Goal: Task Accomplishment & Management: Use online tool/utility

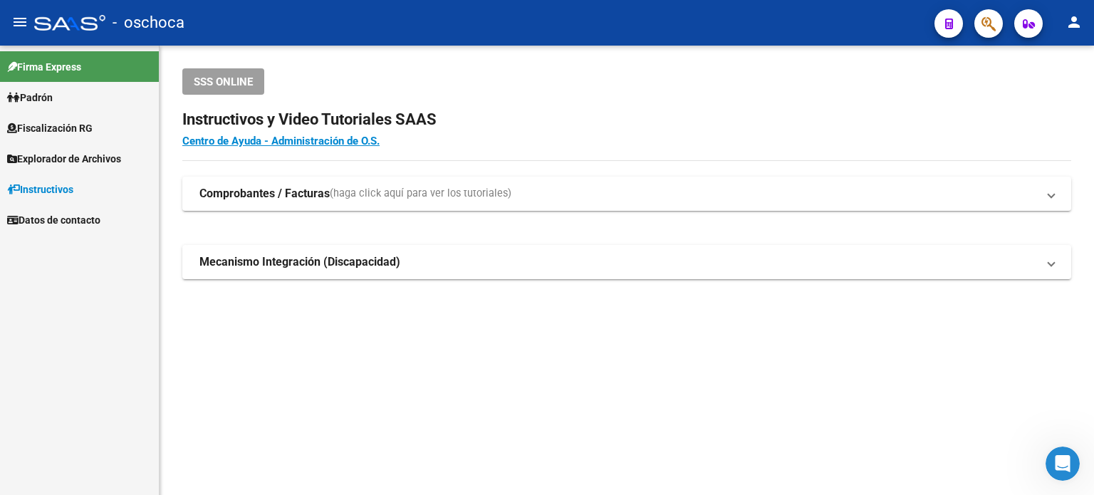
click at [69, 122] on span "Fiscalización RG" at bounding box center [49, 128] width 85 height 16
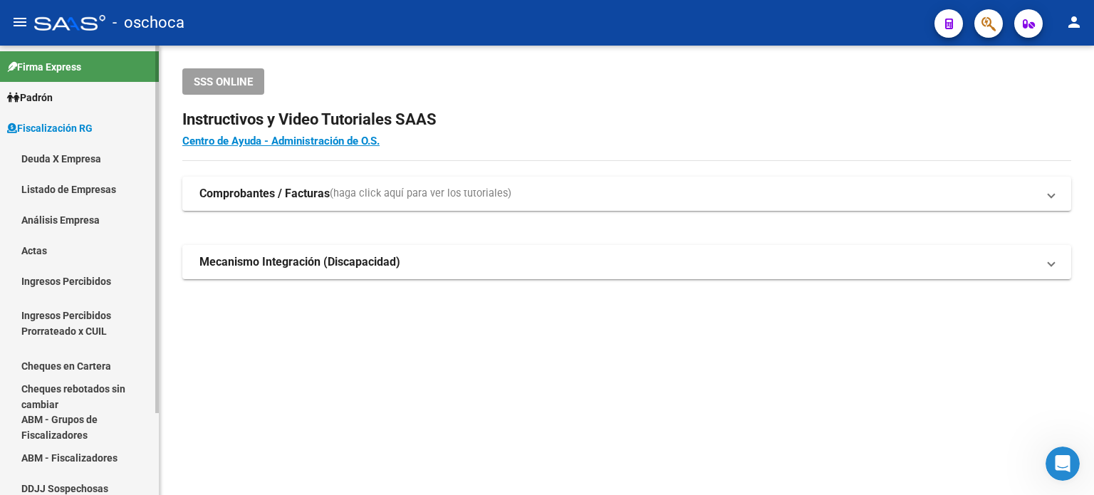
click at [77, 186] on link "Listado de Empresas" at bounding box center [79, 189] width 159 height 31
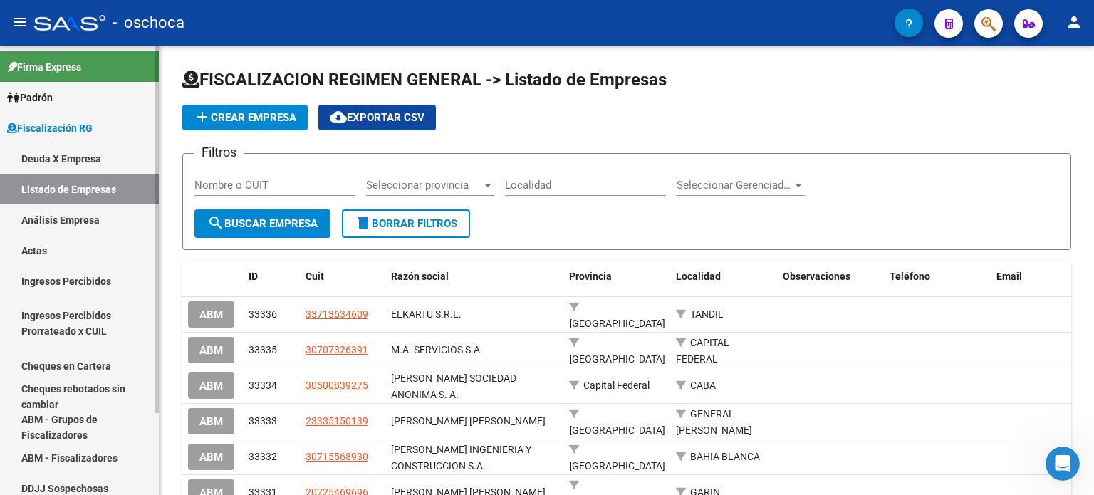
click at [58, 217] on link "Análisis Empresa" at bounding box center [79, 219] width 159 height 31
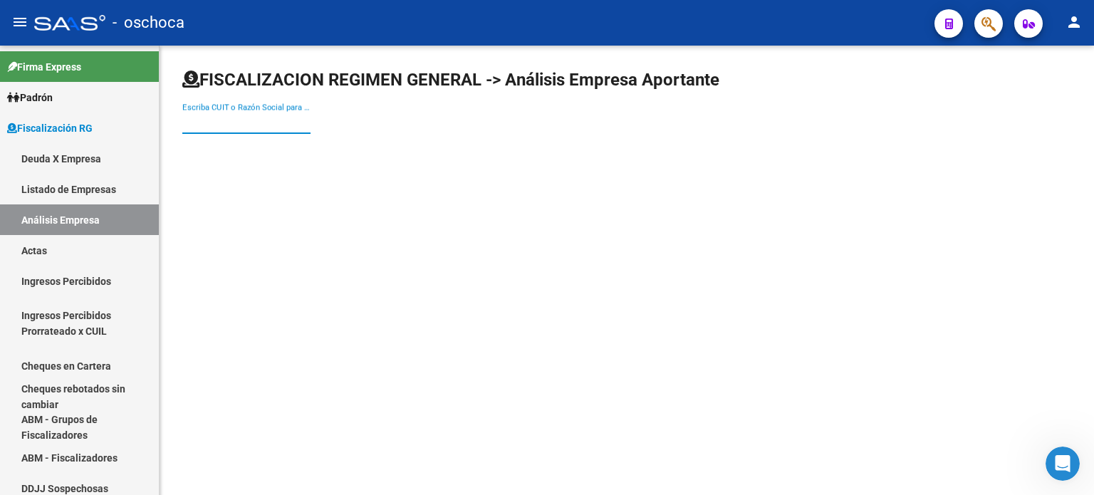
click at [185, 122] on input "Escriba CUIT o Razón Social para buscar" at bounding box center [246, 122] width 128 height 13
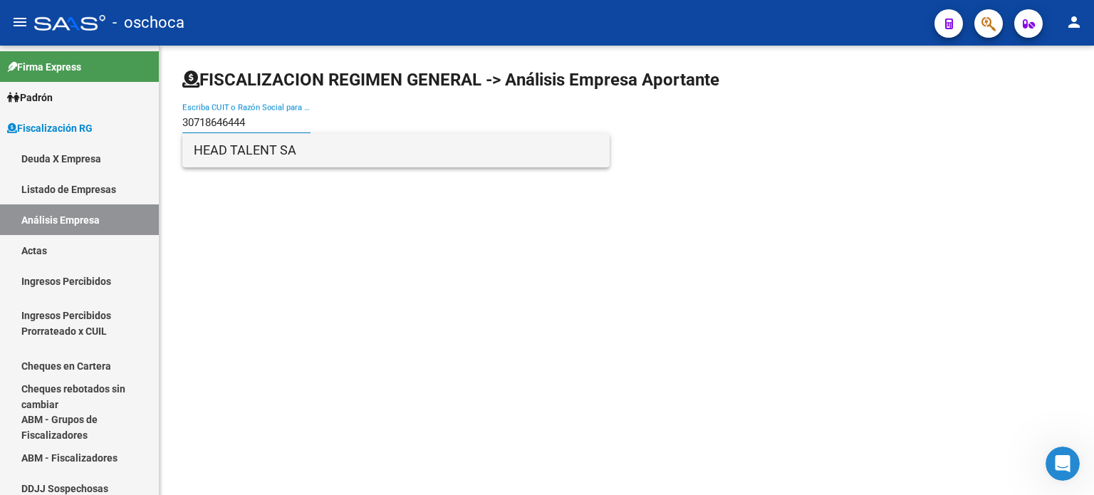
type input "30718646444"
click at [229, 149] on span "HEAD TALENT SA" at bounding box center [396, 150] width 405 height 34
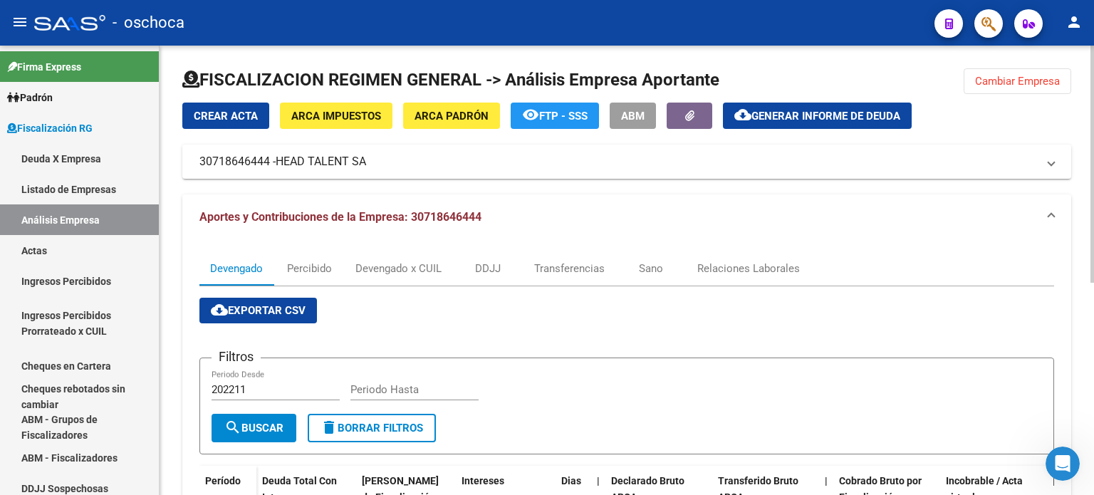
click at [229, 113] on span "Crear Acta" at bounding box center [226, 116] width 64 height 13
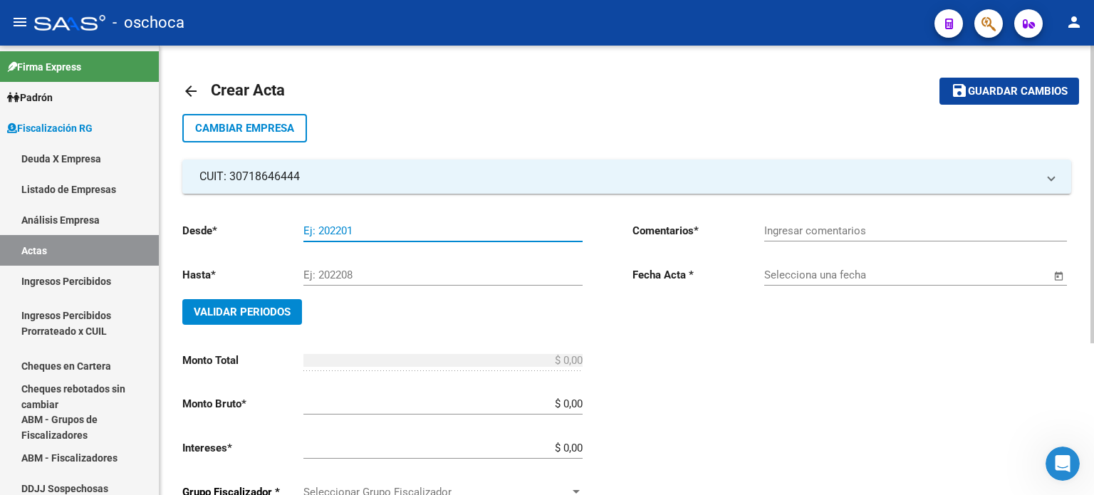
drag, startPoint x: 354, startPoint y: 230, endPoint x: 321, endPoint y: 229, distance: 33.5
click at [321, 230] on input "Ej: 202201" at bounding box center [443, 230] width 279 height 13
drag, startPoint x: 315, startPoint y: 226, endPoint x: 361, endPoint y: 227, distance: 45.6
click at [361, 227] on input "Ej: 202201" at bounding box center [443, 230] width 279 height 13
type input "052025"
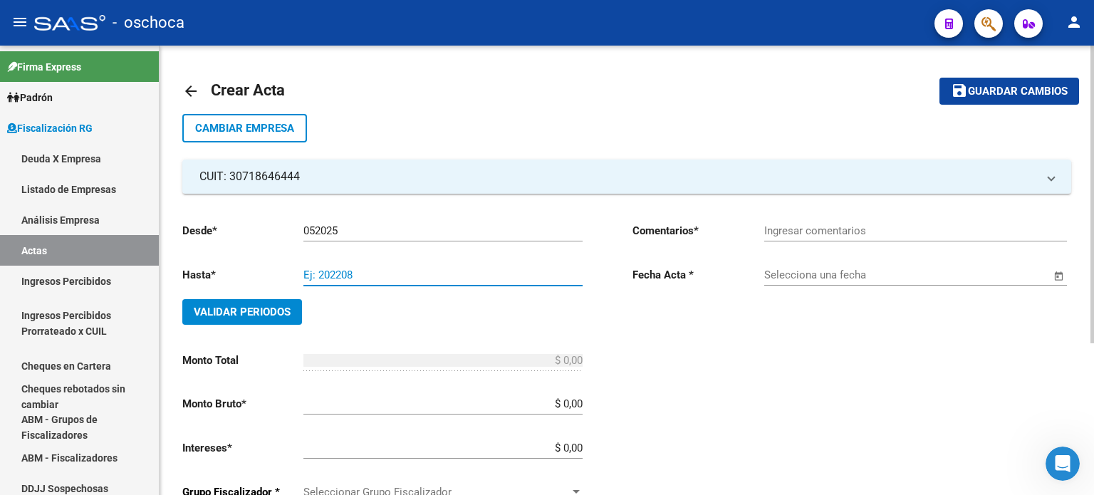
click at [333, 269] on input "Ej: 202208" at bounding box center [443, 275] width 279 height 13
type input "072025"
click at [190, 87] on mat-icon "arrow_back" at bounding box center [190, 91] width 17 height 17
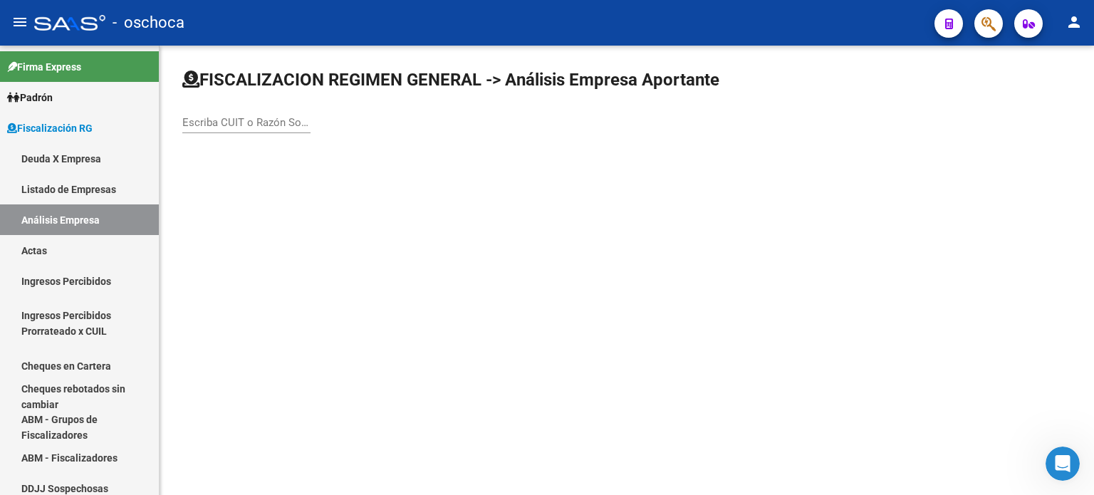
click at [184, 119] on input "Escriba CUIT o Razón Social para buscar" at bounding box center [246, 122] width 128 height 13
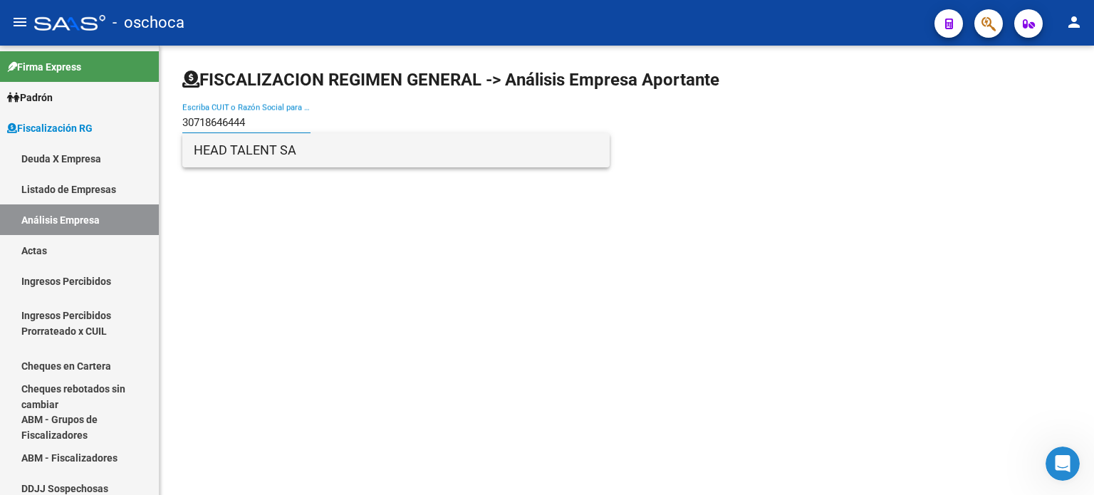
type input "30718646444"
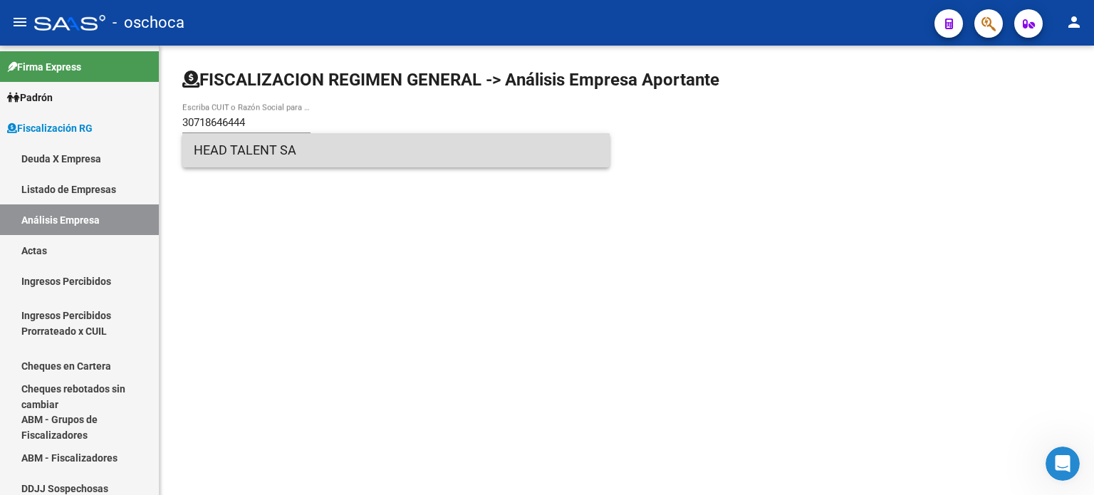
click at [256, 150] on span "HEAD TALENT SA" at bounding box center [396, 150] width 405 height 34
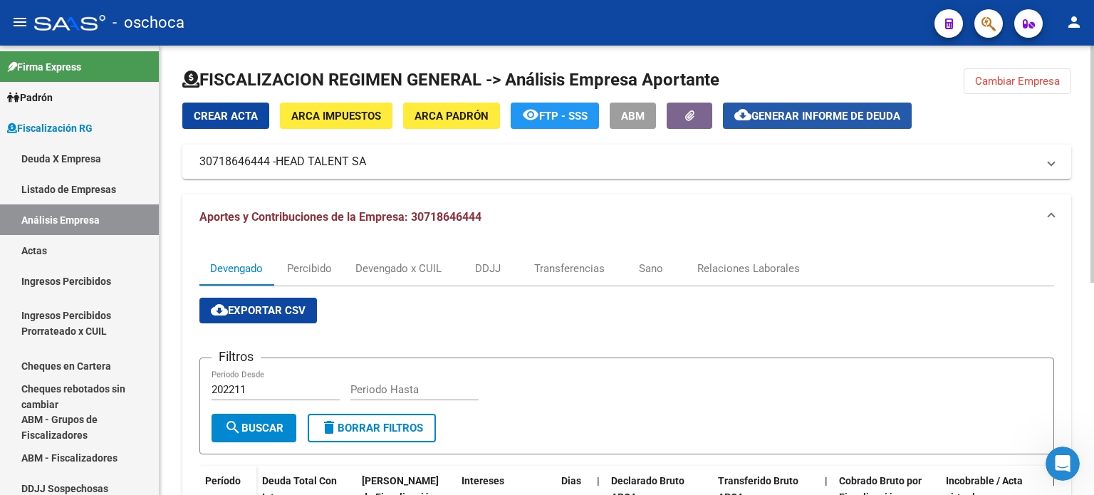
click at [815, 116] on span "Generar informe de deuda" at bounding box center [826, 116] width 149 height 13
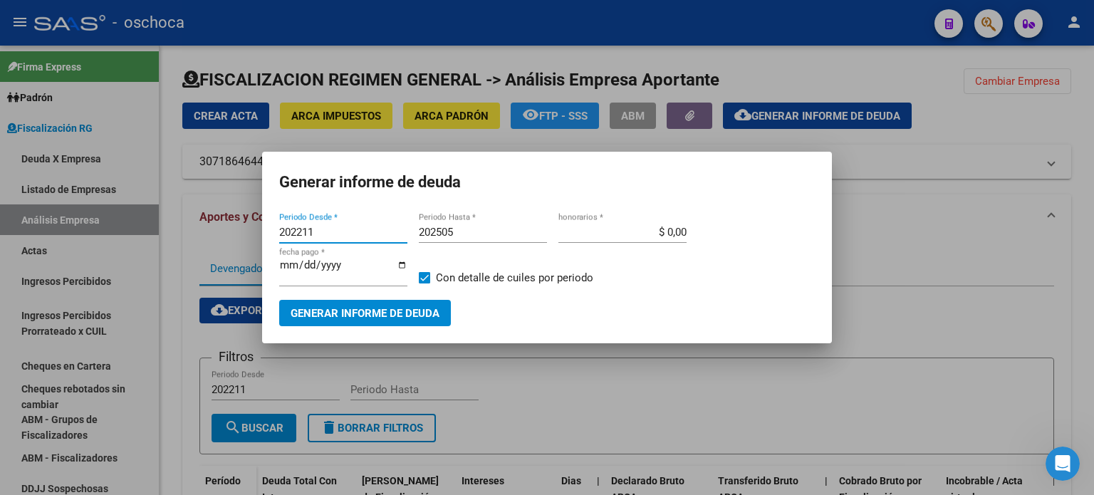
drag, startPoint x: 236, startPoint y: 240, endPoint x: 202, endPoint y: 243, distance: 33.6
click at [204, 243] on div "Generar informe de deuda 202211 Periodo Desde * 202505 Periodo Hasta * $ 0,00 h…" at bounding box center [547, 247] width 1094 height 495
type input "202505"
drag, startPoint x: 456, startPoint y: 231, endPoint x: 411, endPoint y: 234, distance: 45.0
click at [411, 234] on div "202505 Periodo Desde * 202505 Periodo Hasta * $ 0,00 honorarios * [DATE] fecha …" at bounding box center [547, 261] width 536 height 78
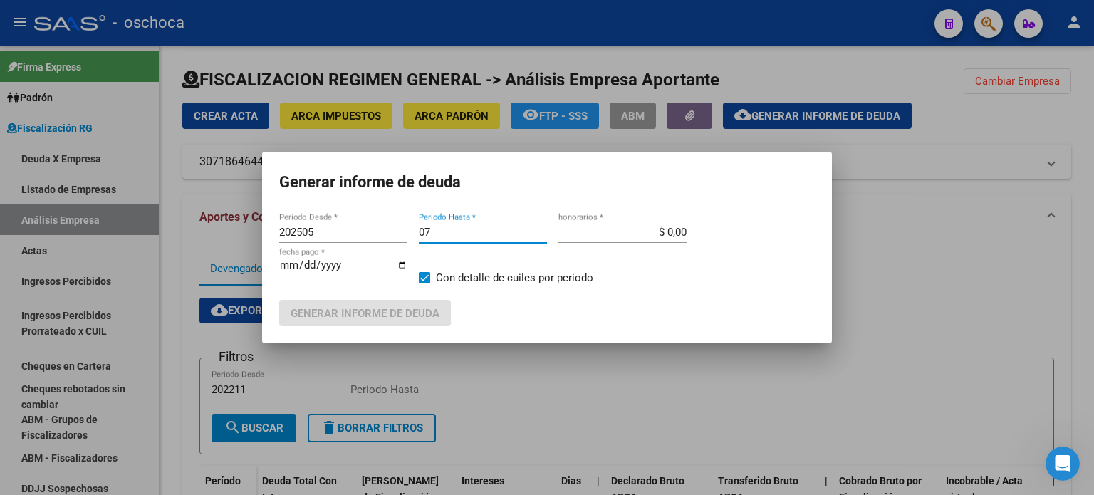
type input "0"
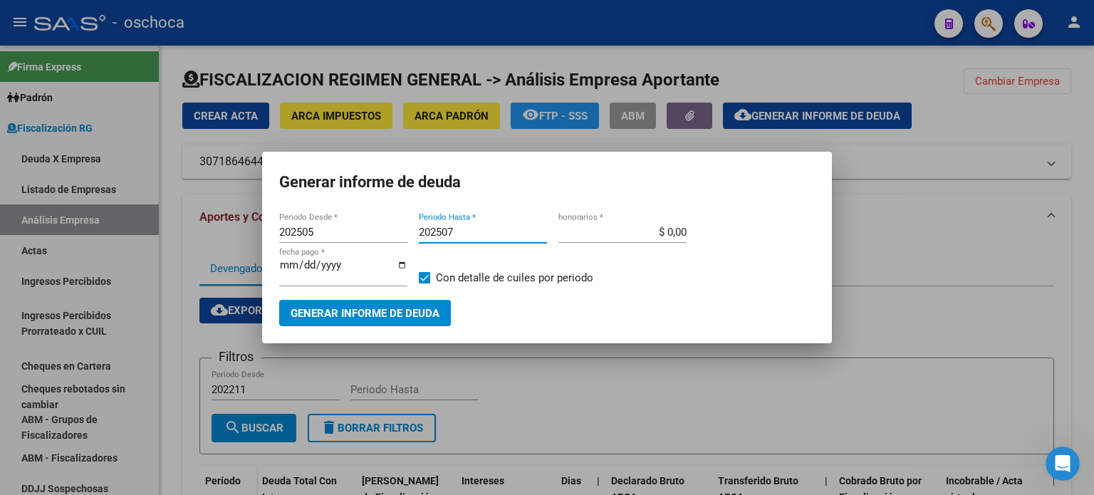
type input "202507"
click at [665, 233] on input "$ 0,00" at bounding box center [623, 232] width 128 height 13
click at [667, 232] on input "$ 0,00" at bounding box center [623, 232] width 128 height 13
click at [672, 230] on input "$ 40,00" at bounding box center [623, 232] width 128 height 13
type input "$ 4,00"
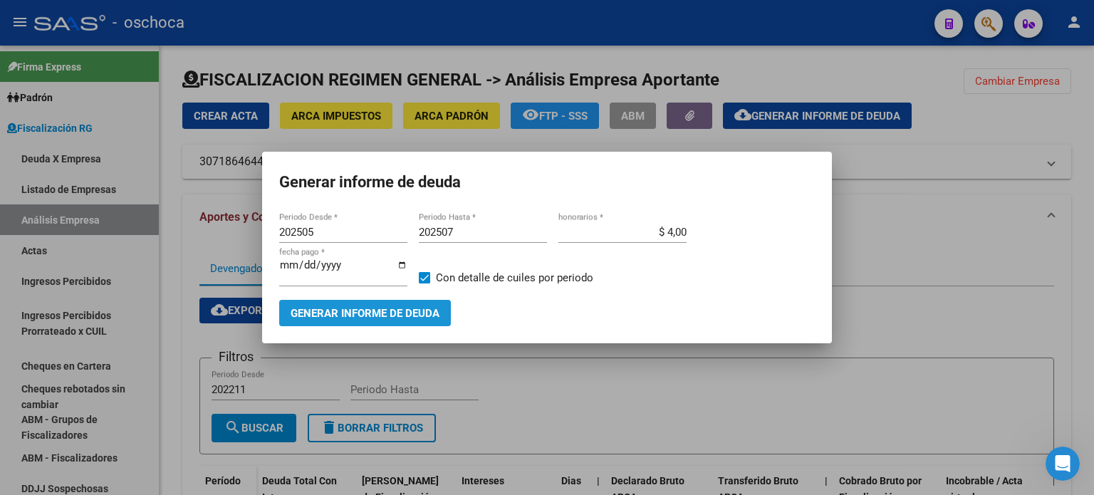
click at [370, 309] on span "Generar informe de deuda" at bounding box center [365, 313] width 149 height 13
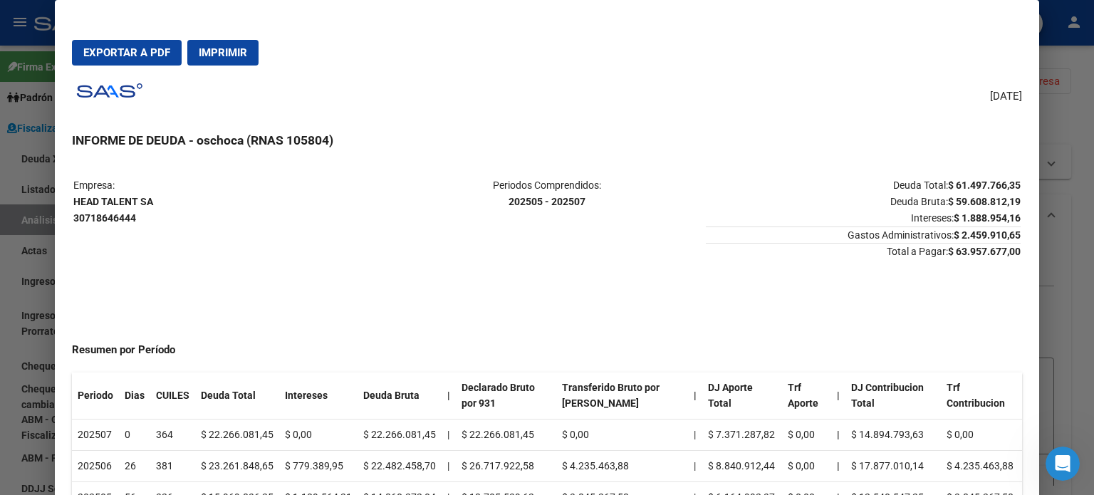
click at [232, 52] on span "Imprimir" at bounding box center [223, 52] width 48 height 13
click at [237, 51] on span "Imprimir" at bounding box center [223, 52] width 48 height 13
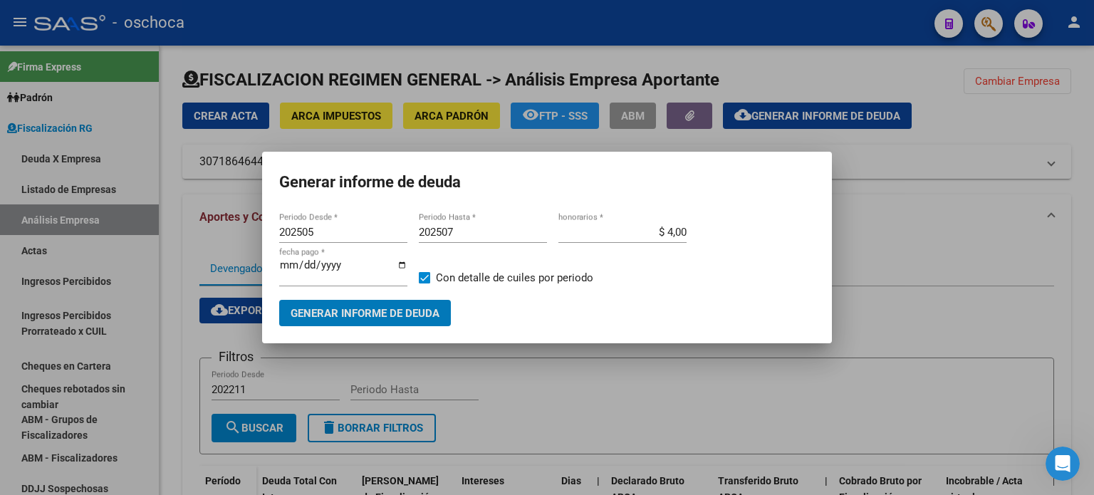
click at [886, 165] on div at bounding box center [547, 247] width 1094 height 495
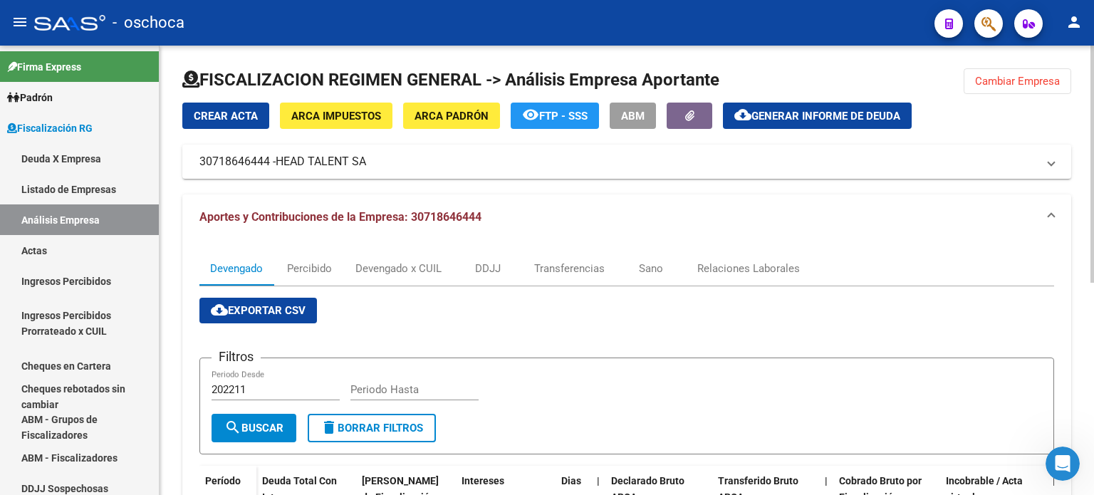
click at [1026, 78] on span "Cambiar Empresa" at bounding box center [1017, 81] width 85 height 13
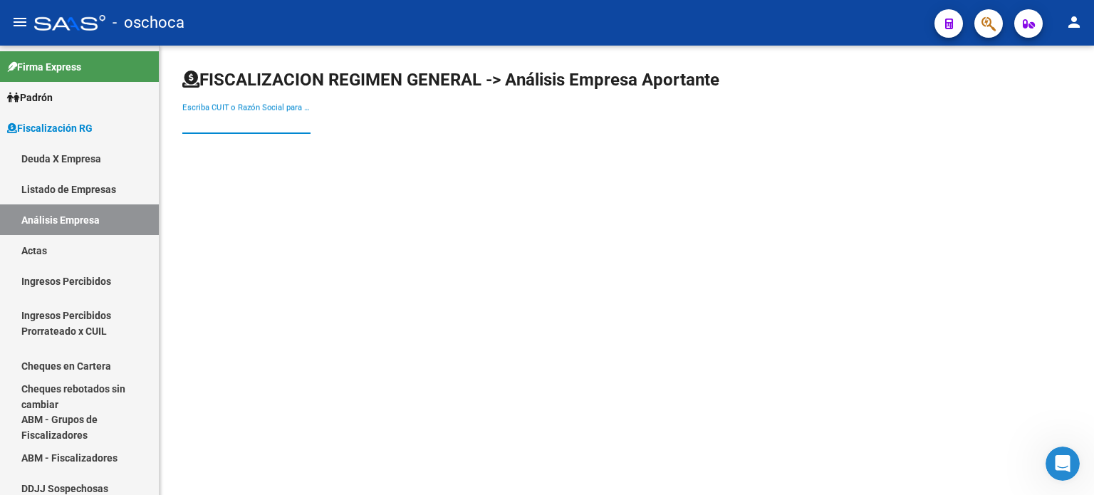
click at [187, 121] on input "Escriba CUIT o Razón Social para buscar" at bounding box center [246, 122] width 128 height 13
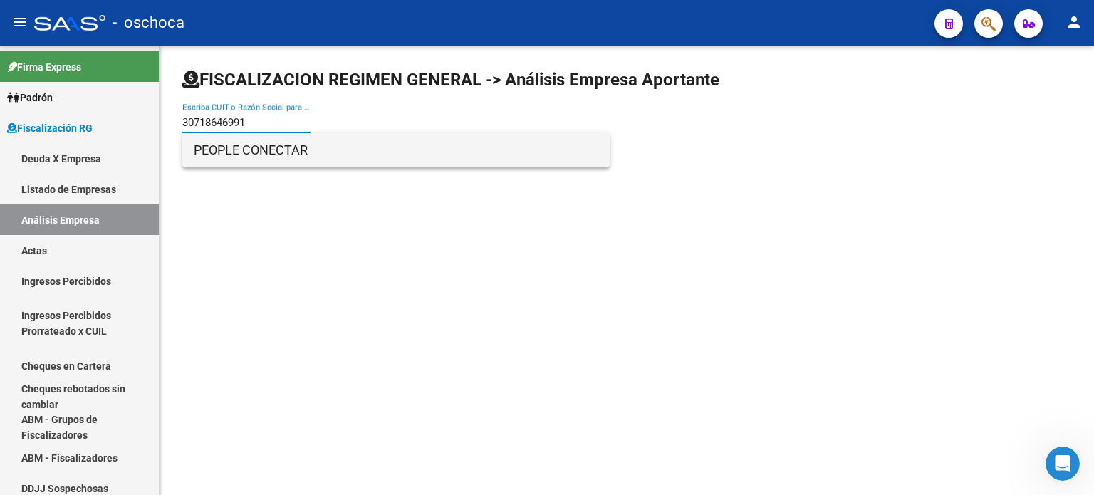
type input "30718646991"
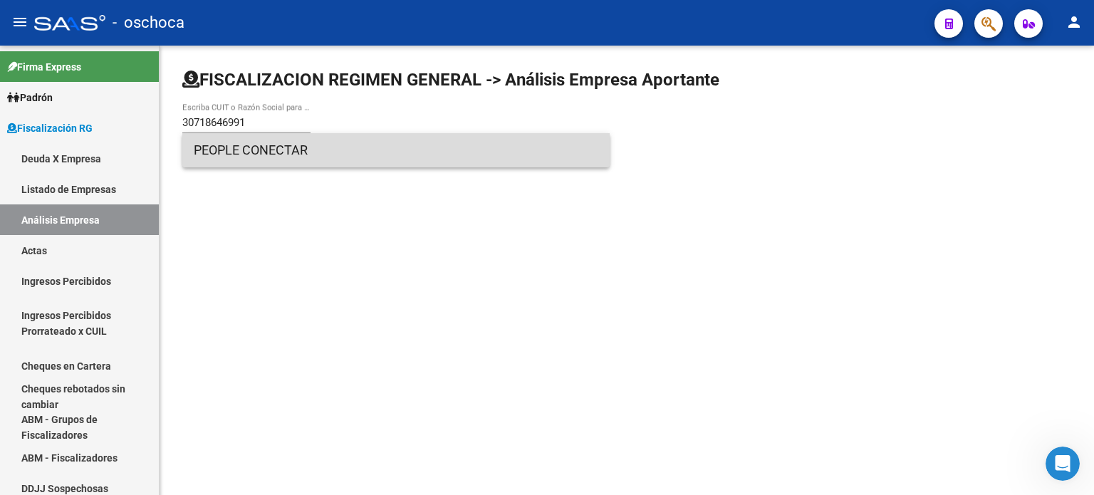
click at [276, 150] on span "PEOPLE CONECTAR" at bounding box center [396, 150] width 405 height 34
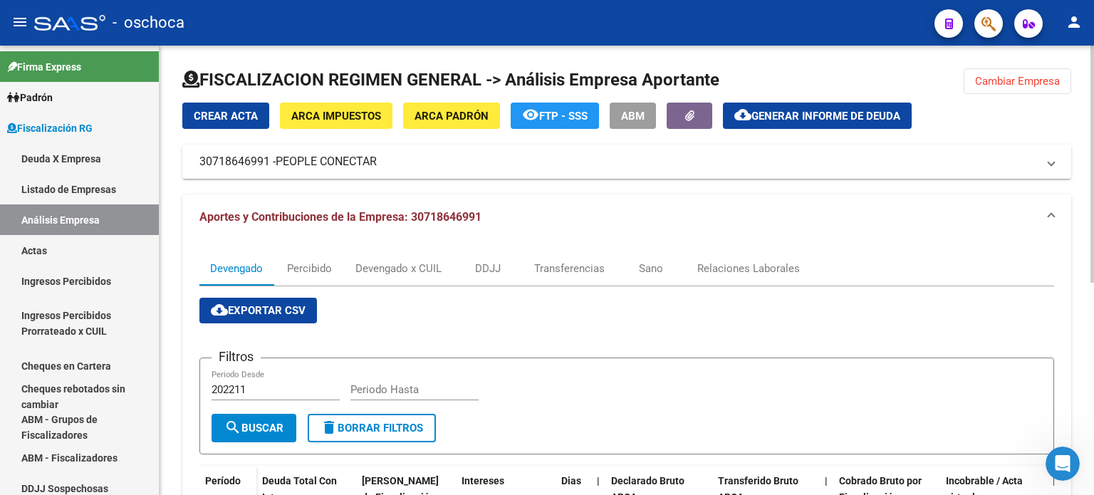
click at [794, 111] on span "Generar informe de deuda" at bounding box center [826, 116] width 149 height 13
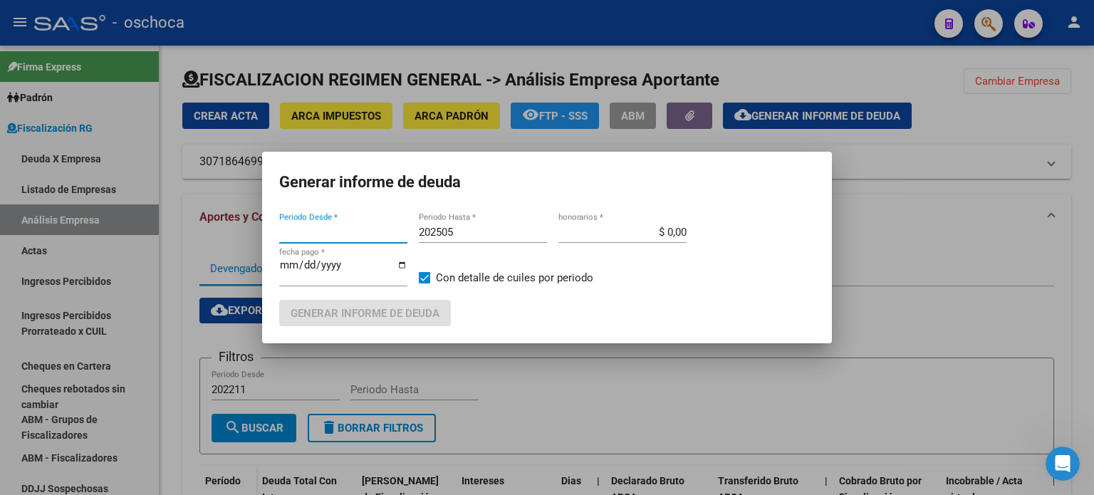
type input "202211"
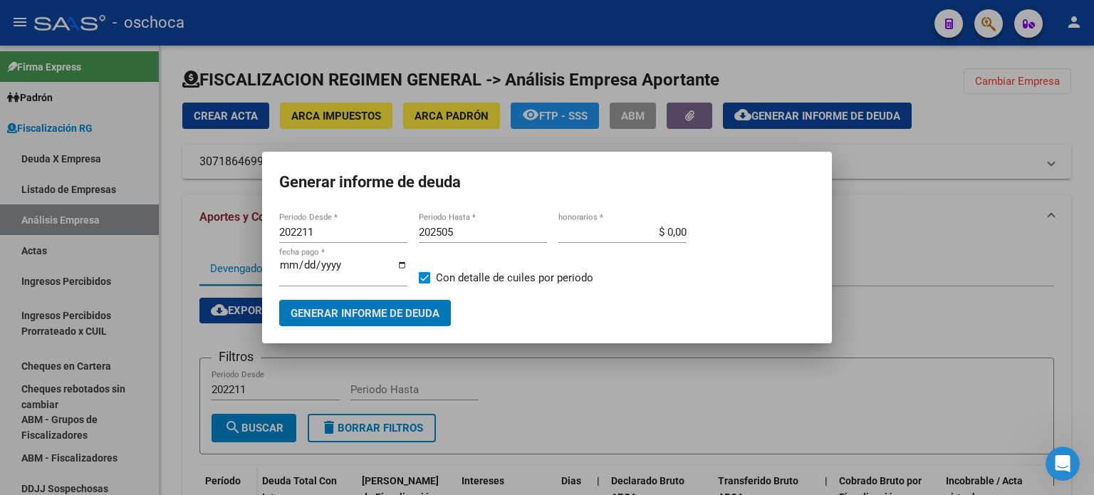
click at [345, 230] on input "202211" at bounding box center [343, 232] width 128 height 13
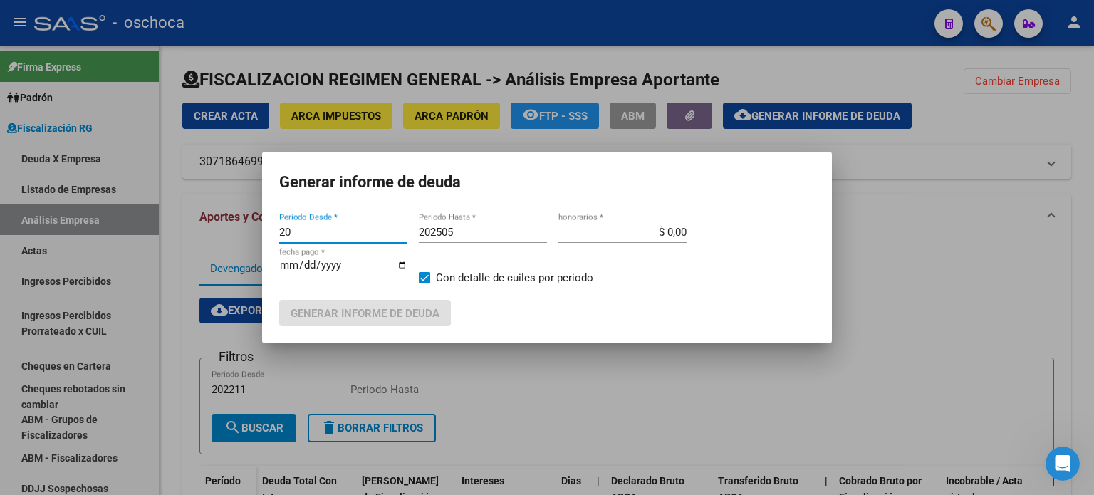
type input "2"
type input "0"
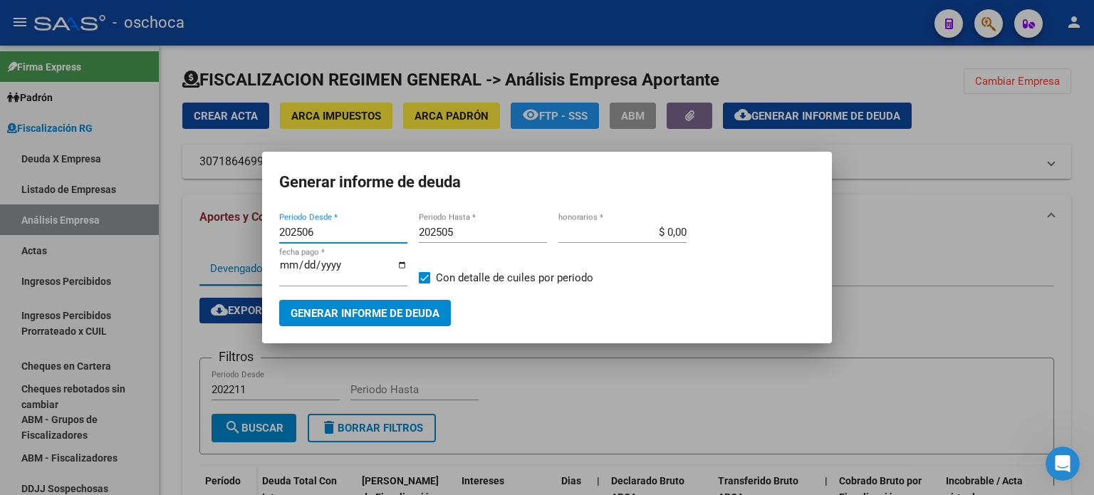
type input "202506"
click at [456, 229] on input "202505" at bounding box center [483, 232] width 128 height 13
type input "202507"
click at [673, 230] on input "$ 0,00" at bounding box center [623, 232] width 128 height 13
type input "$ 4,00"
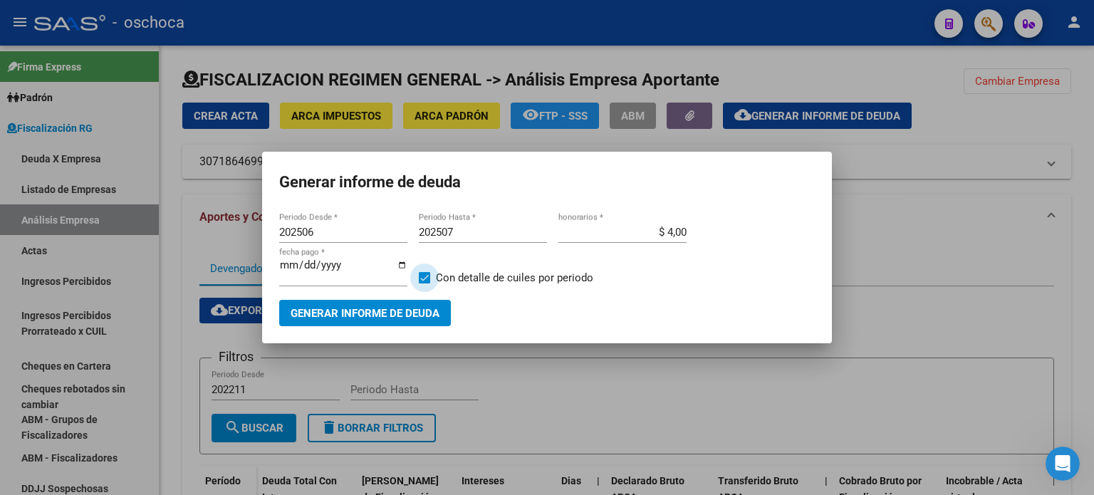
click at [427, 276] on span at bounding box center [424, 277] width 11 height 11
click at [425, 284] on input "Con detalle de cuiles por periodo" at bounding box center [424, 284] width 1 height 1
checkbox input "false"
click at [393, 313] on span "Generar informe de deuda" at bounding box center [365, 313] width 149 height 13
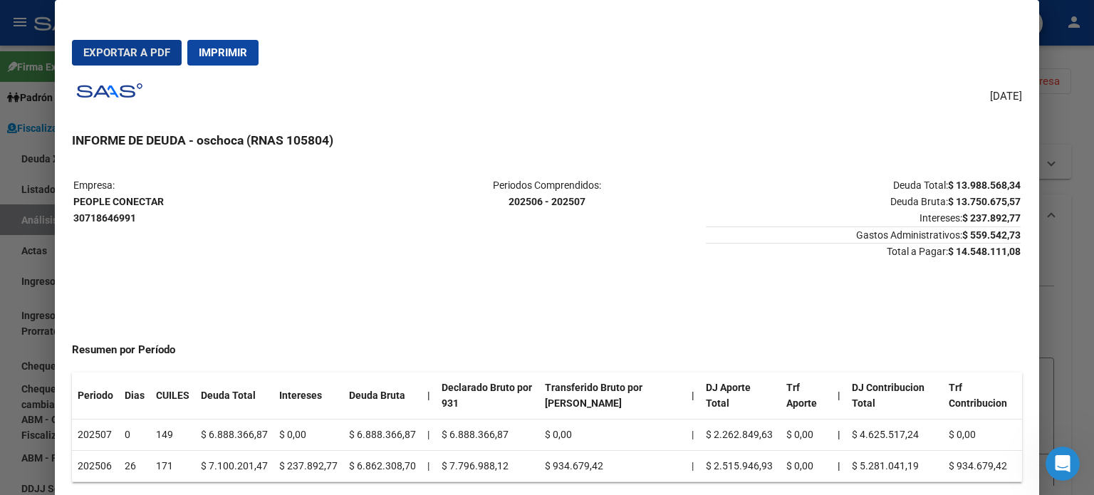
click at [245, 48] on span "Imprimir" at bounding box center [223, 52] width 48 height 13
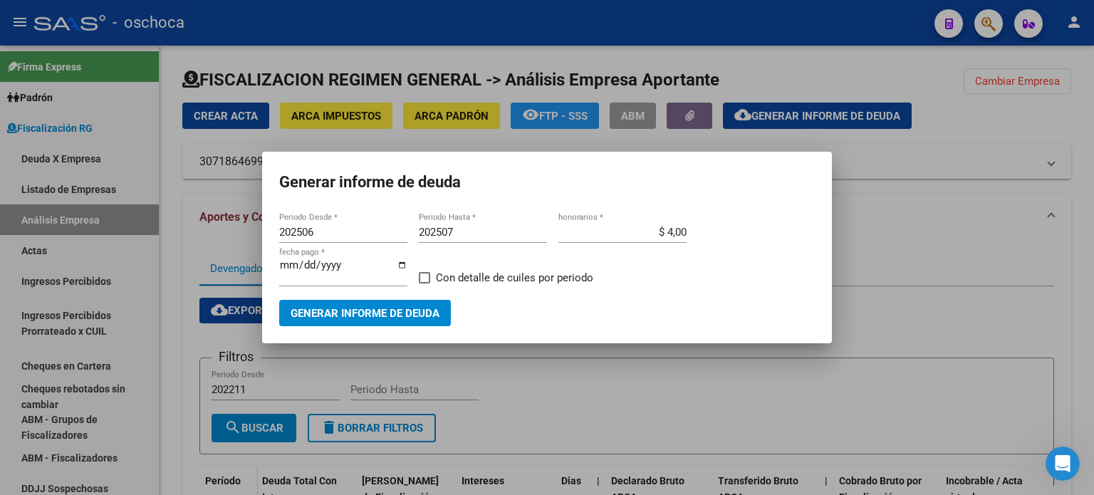
click at [876, 227] on div at bounding box center [547, 247] width 1094 height 495
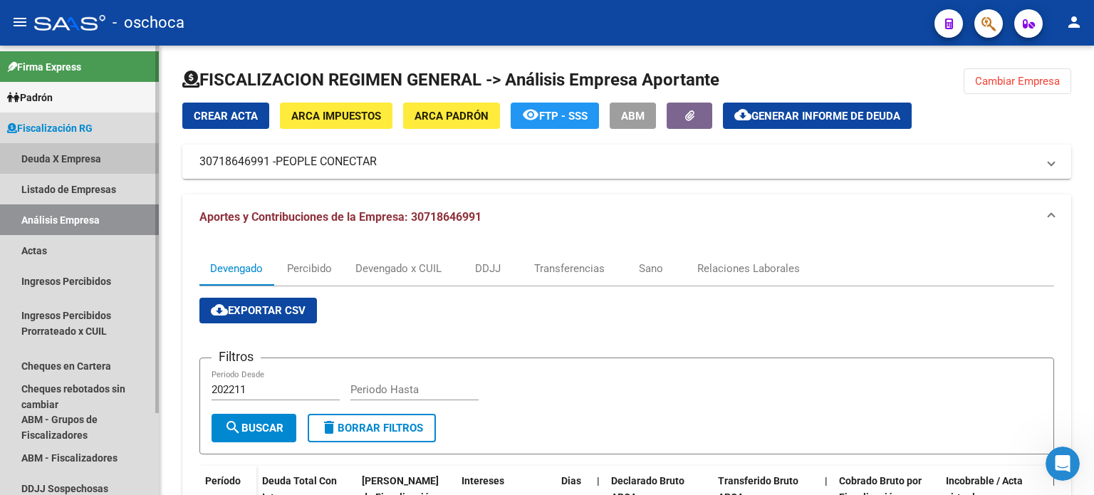
click at [54, 160] on link "Deuda X Empresa" at bounding box center [79, 158] width 159 height 31
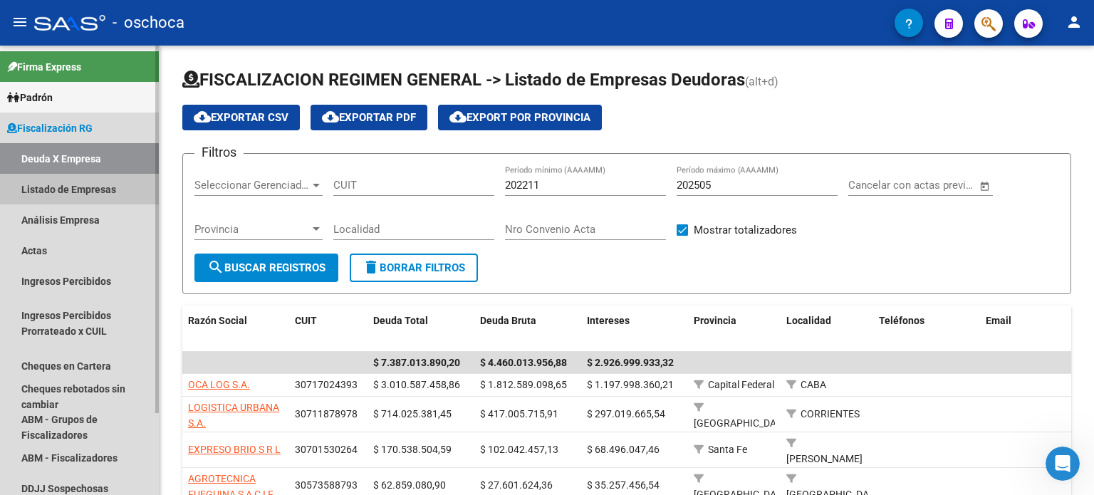
click at [74, 190] on link "Listado de Empresas" at bounding box center [79, 189] width 159 height 31
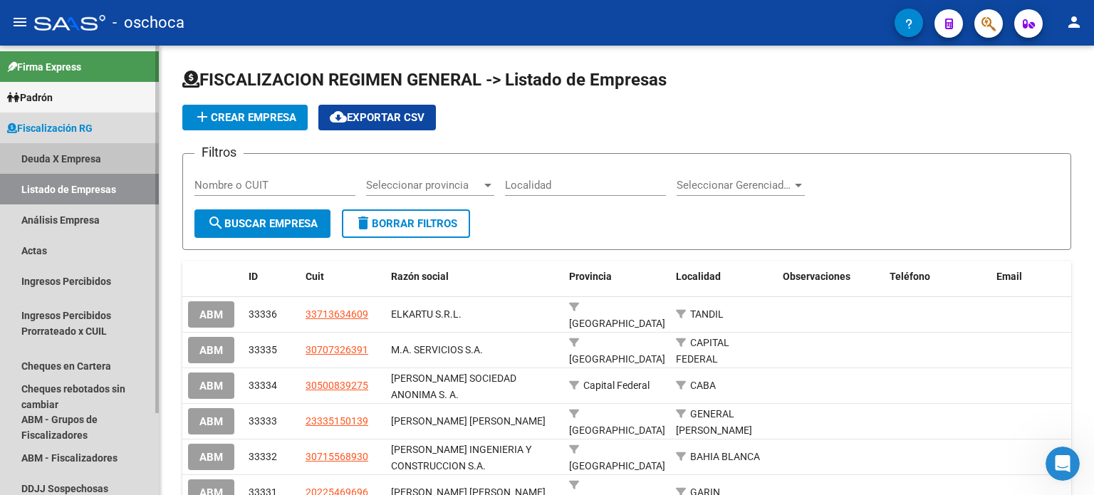
click at [86, 155] on link "Deuda X Empresa" at bounding box center [79, 158] width 159 height 31
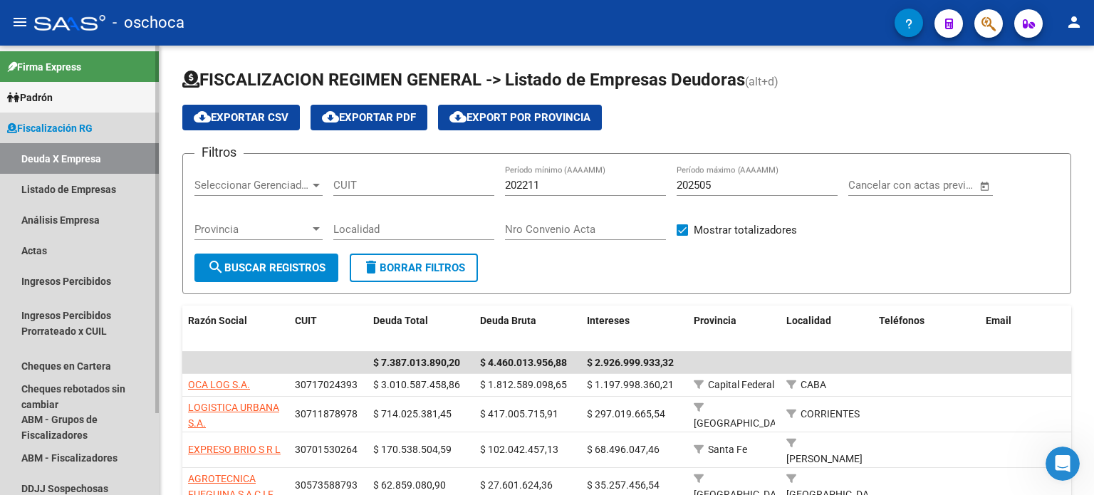
click at [71, 130] on span "Fiscalización RG" at bounding box center [49, 128] width 85 height 16
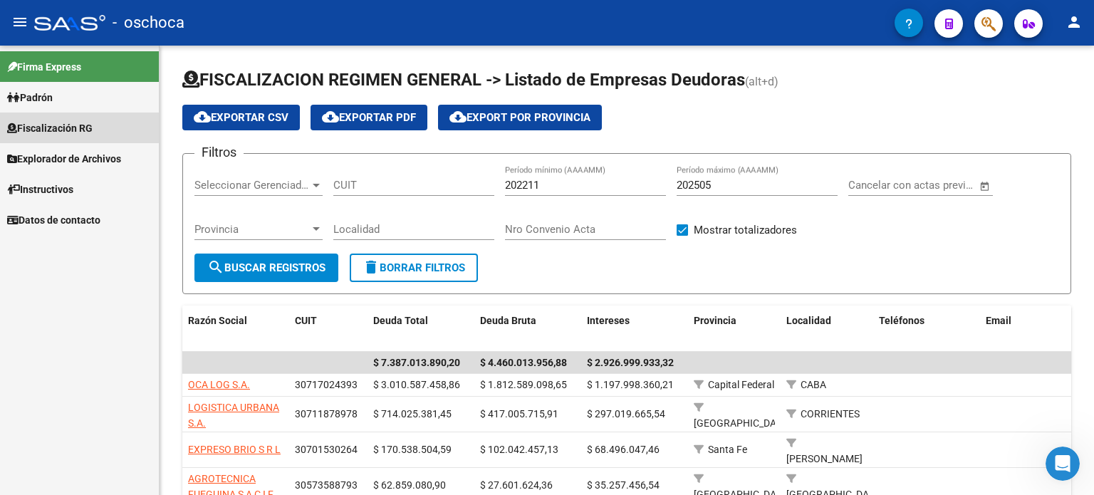
click at [71, 128] on span "Fiscalización RG" at bounding box center [49, 128] width 85 height 16
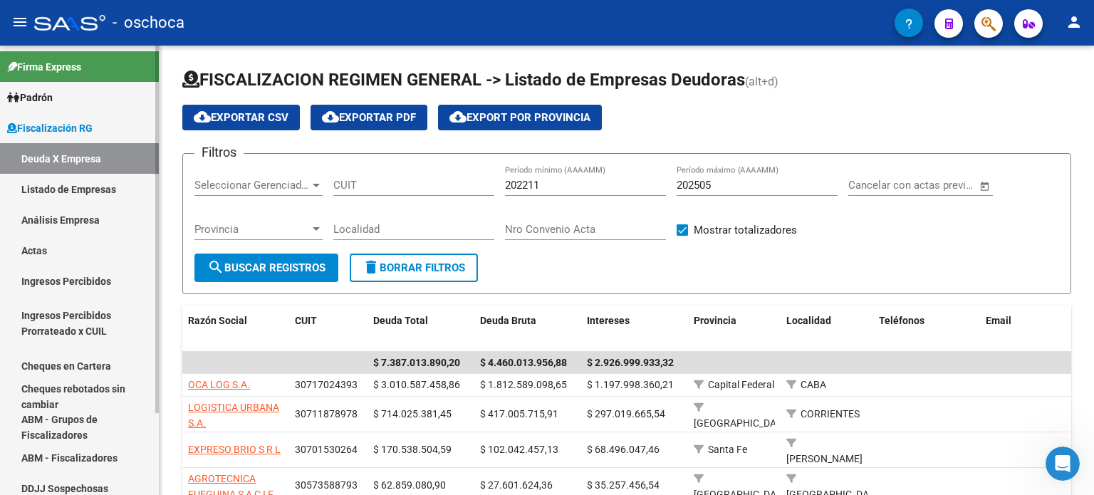
click at [58, 217] on link "Análisis Empresa" at bounding box center [79, 219] width 159 height 31
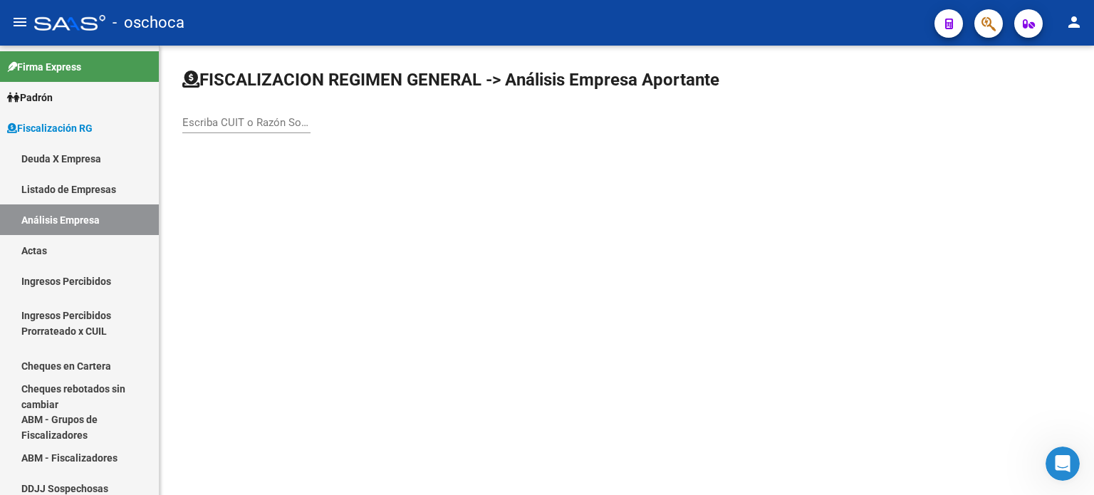
click at [181, 119] on div "FISCALIZACION REGIMEN GENERAL -> Análisis Empresa Aportante Escriba CUIT o Razó…" at bounding box center [627, 113] width 935 height 135
click at [187, 119] on input "Escriba CUIT o Razón Social para buscar" at bounding box center [246, 122] width 128 height 13
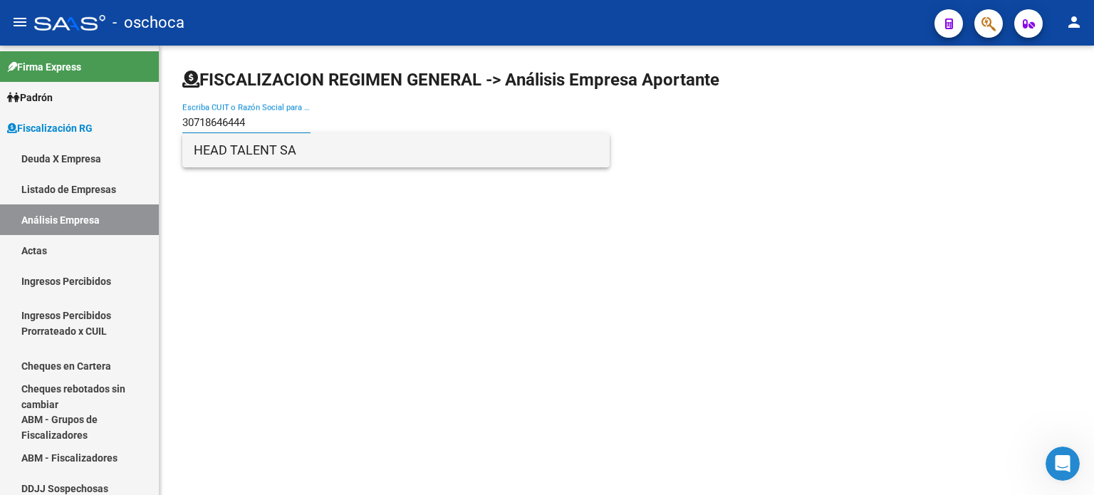
type input "30718646444"
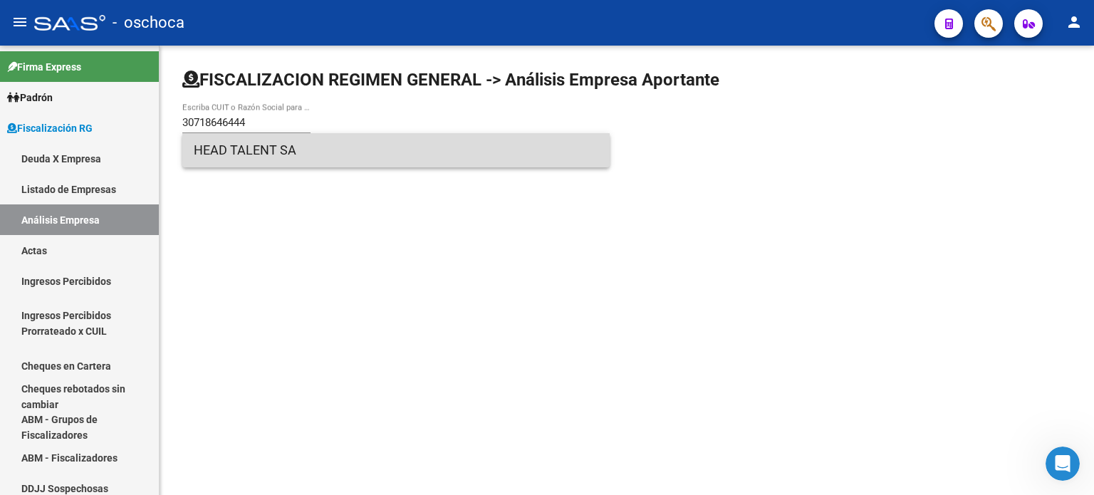
click at [275, 146] on span "HEAD TALENT SA" at bounding box center [396, 150] width 405 height 34
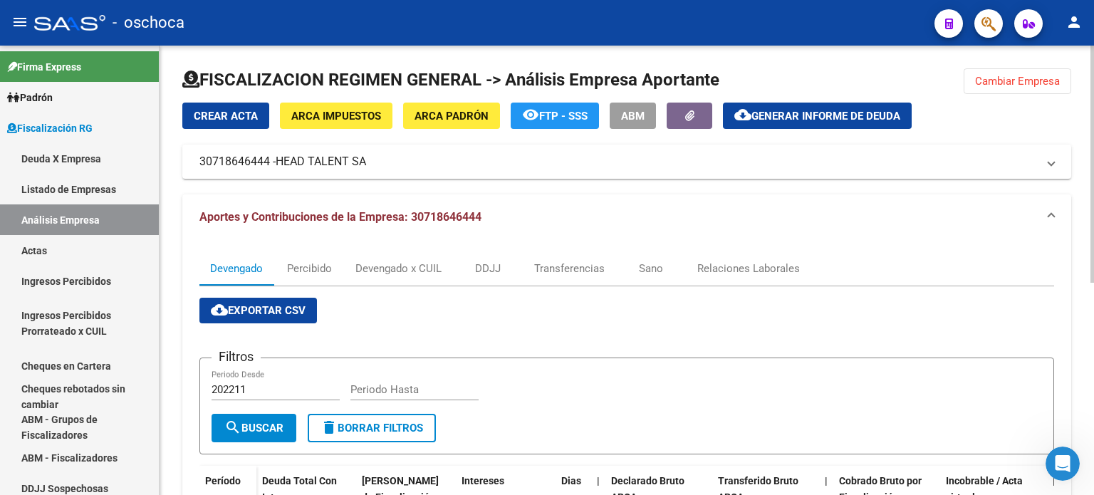
click at [809, 110] on span "Generar informe de deuda" at bounding box center [826, 116] width 149 height 13
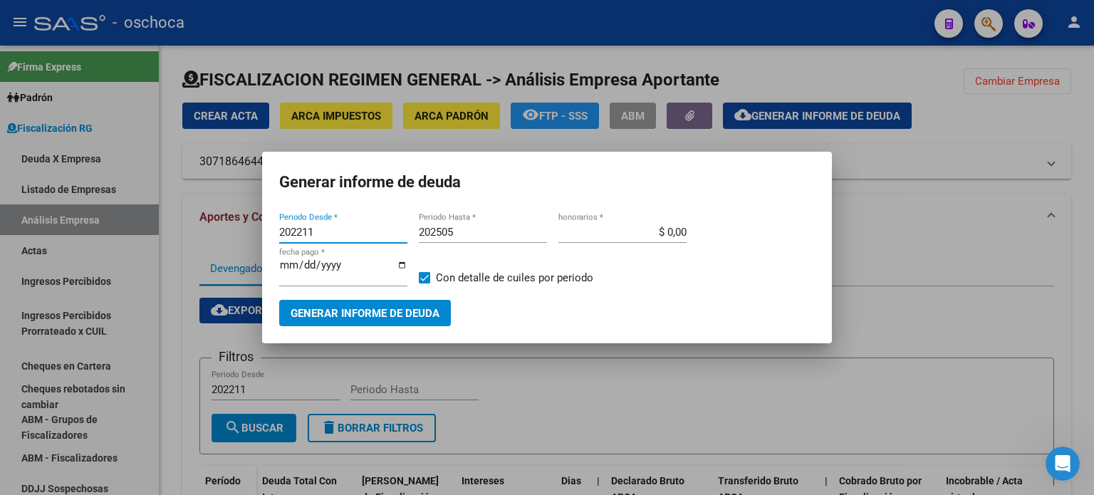
drag, startPoint x: 281, startPoint y: 229, endPoint x: 326, endPoint y: 231, distance: 44.9
click at [326, 231] on input "202211" at bounding box center [343, 232] width 128 height 13
type input "202506"
drag, startPoint x: 453, startPoint y: 234, endPoint x: 465, endPoint y: 252, distance: 21.8
click at [455, 235] on input "202505" at bounding box center [483, 232] width 128 height 13
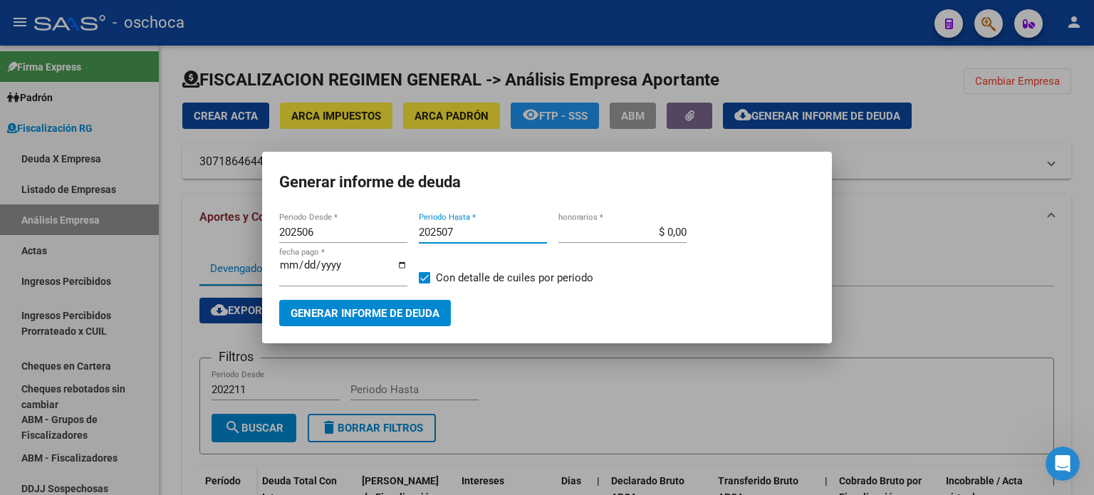
type input "202507"
click at [408, 311] on span "Generar informe de deuda" at bounding box center [365, 313] width 149 height 13
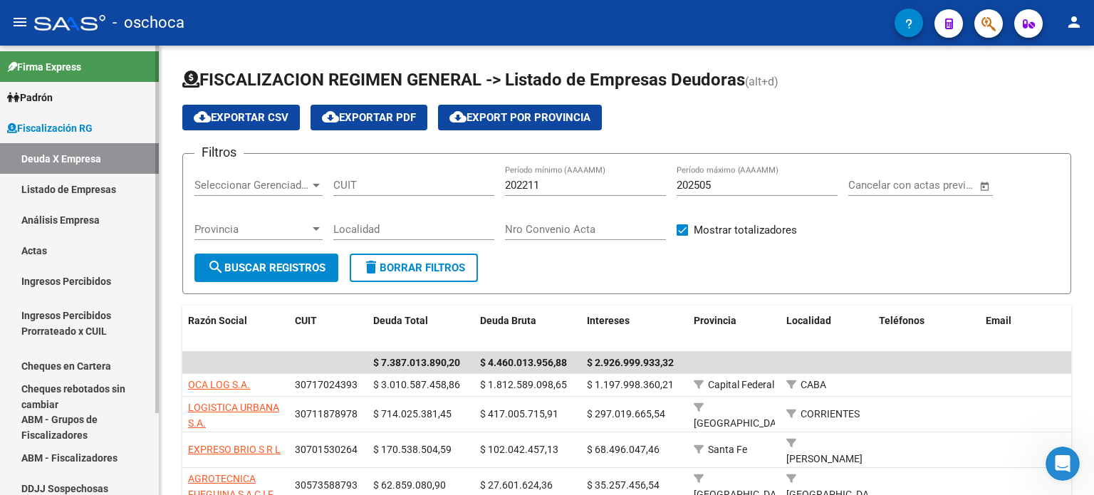
click at [68, 218] on link "Análisis Empresa" at bounding box center [79, 219] width 159 height 31
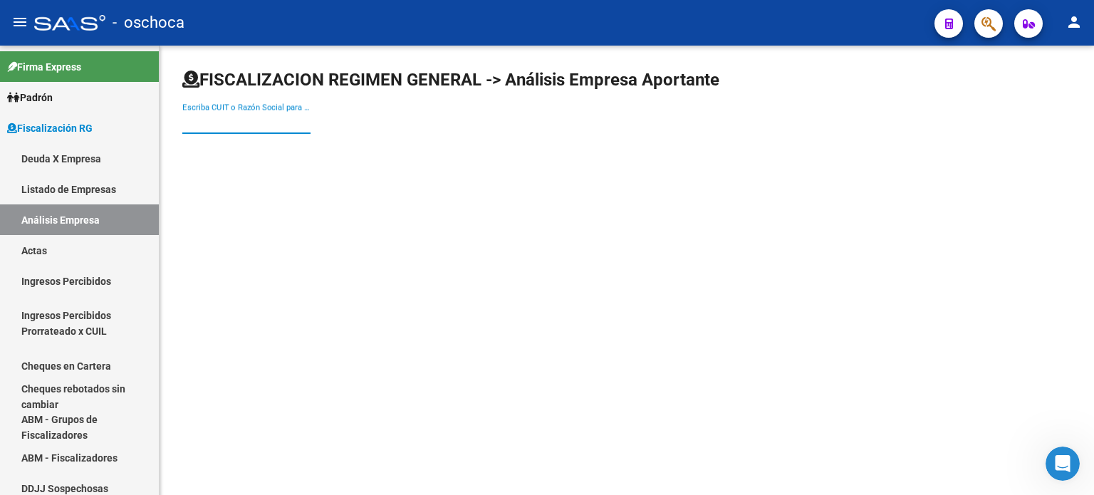
click at [185, 118] on input "Escriba CUIT o Razón Social para buscar" at bounding box center [246, 122] width 128 height 13
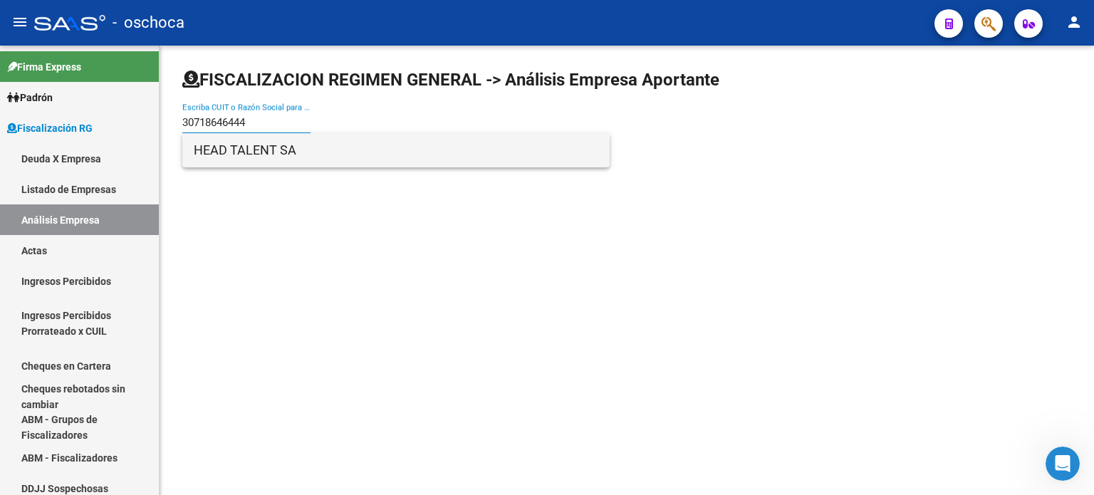
type input "30718646444"
click at [225, 149] on span "HEAD TALENT SA" at bounding box center [396, 150] width 405 height 34
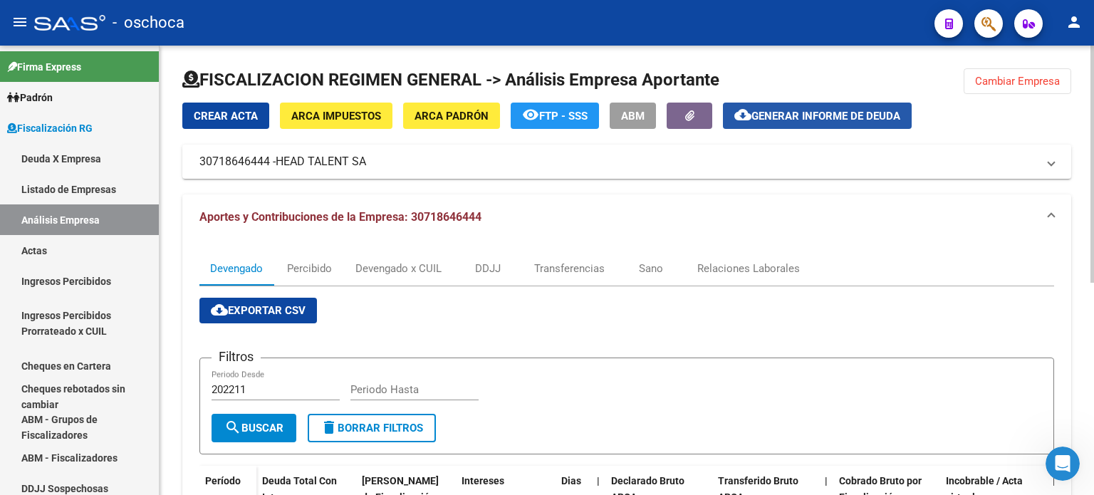
click at [812, 112] on span "Generar informe de deuda" at bounding box center [826, 116] width 149 height 13
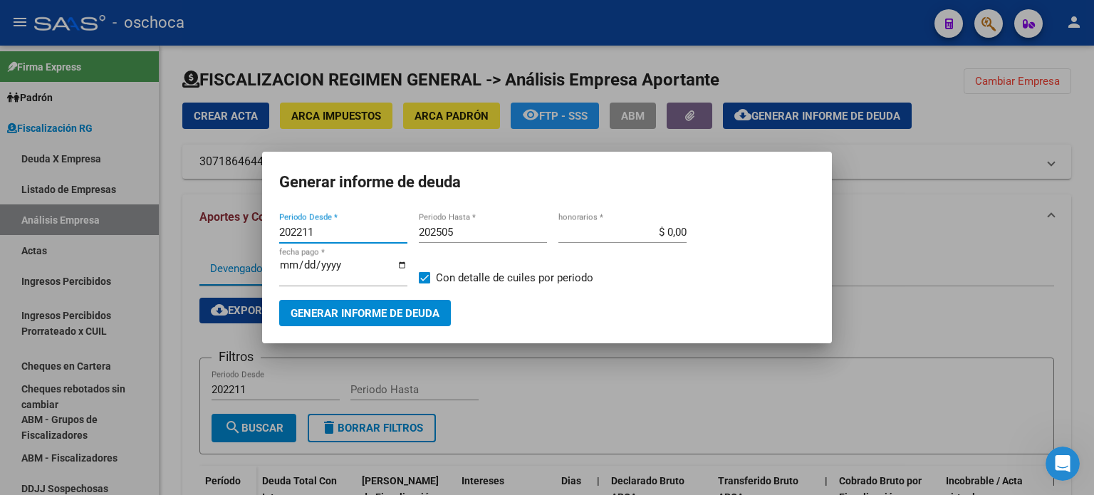
drag, startPoint x: 318, startPoint y: 229, endPoint x: 256, endPoint y: 232, distance: 62.8
click at [256, 232] on div "Generar informe de deuda 202211 Periodo Desde * 202505 Periodo Hasta * $ 0,00 h…" at bounding box center [547, 247] width 1094 height 495
type input "202506"
click at [460, 231] on input "202505" at bounding box center [483, 232] width 128 height 13
type input "202507"
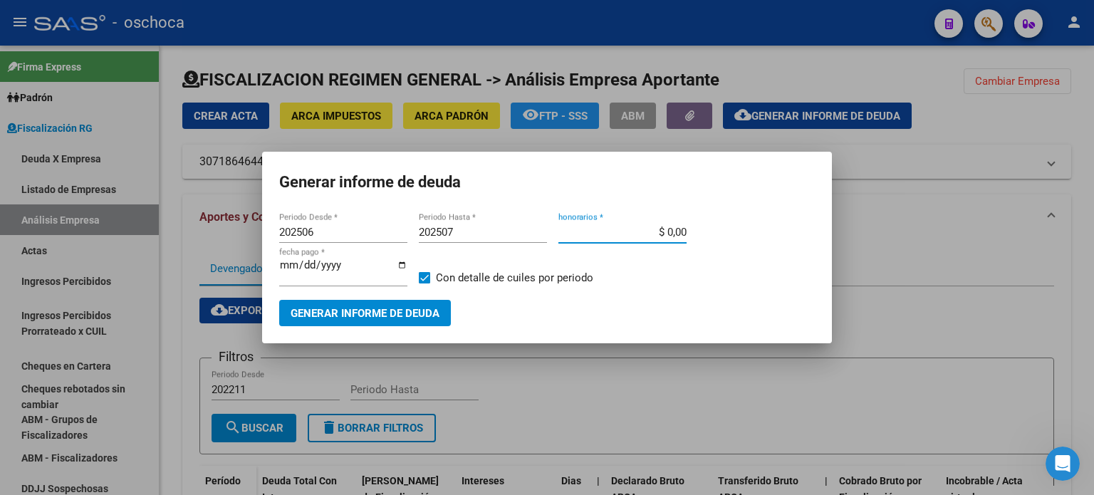
click at [673, 230] on input "$ 0,00" at bounding box center [623, 232] width 128 height 13
type input "$ 6,00"
click at [423, 277] on span at bounding box center [424, 277] width 11 height 11
click at [424, 284] on input "Con detalle de cuiles por periodo" at bounding box center [424, 284] width 1 height 1
checkbox input "false"
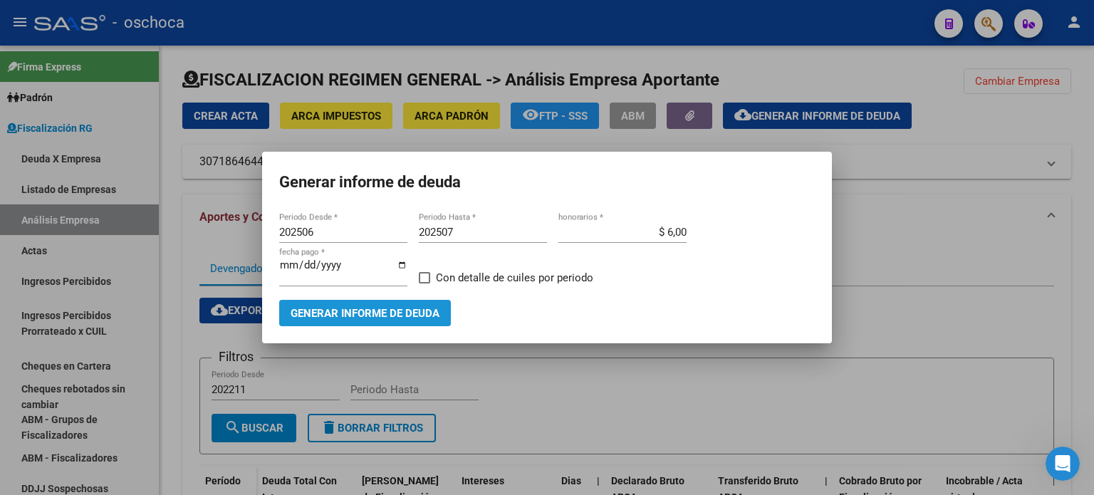
click at [399, 309] on span "Generar informe de deuda" at bounding box center [365, 313] width 149 height 13
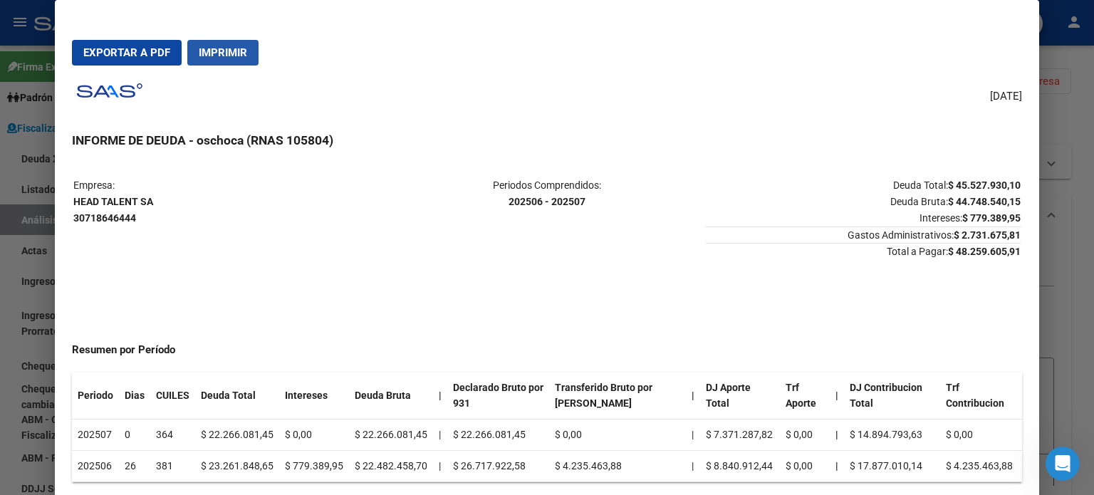
click at [225, 50] on span "Imprimir" at bounding box center [223, 52] width 48 height 13
